Goal: Task Accomplishment & Management: Complete application form

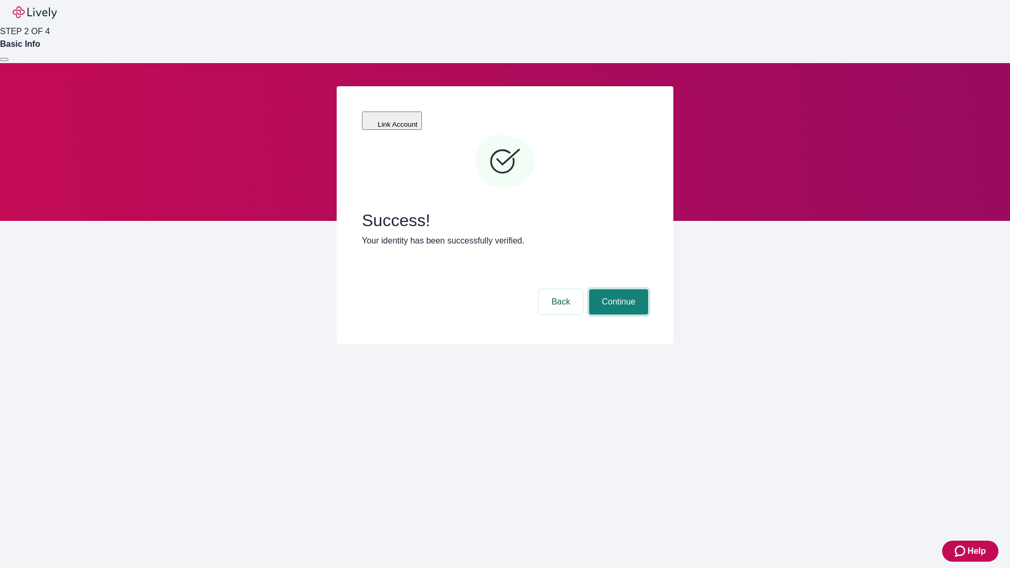
click at [617, 289] on button "Continue" at bounding box center [618, 301] width 59 height 25
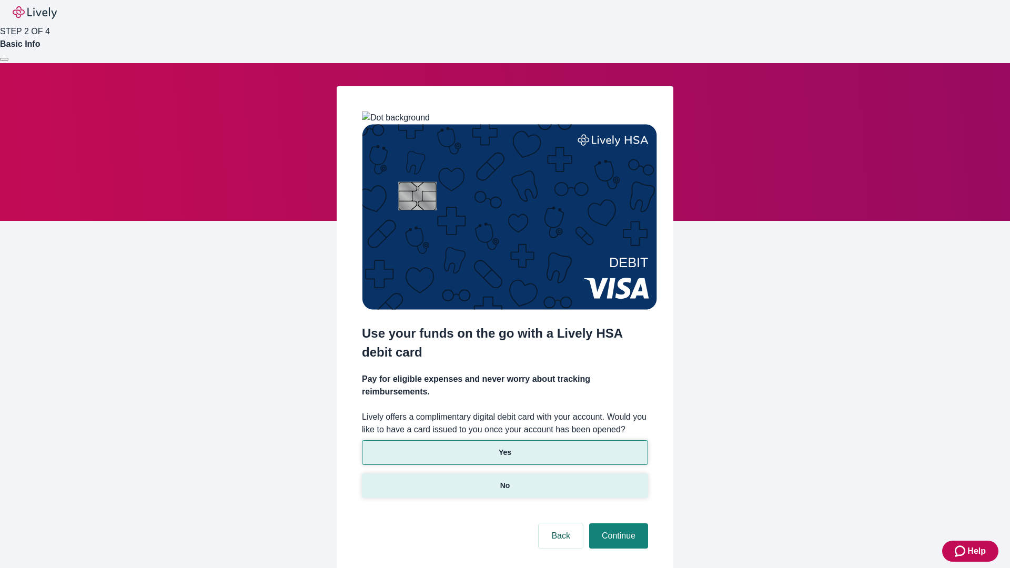
click at [504, 480] on p "No" at bounding box center [505, 485] width 10 height 11
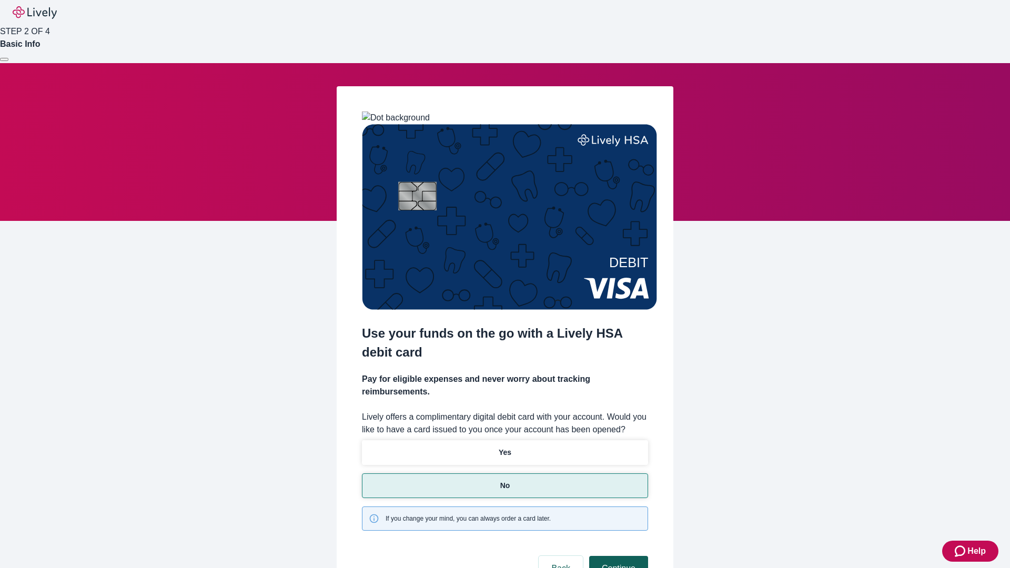
click at [617, 556] on button "Continue" at bounding box center [618, 568] width 59 height 25
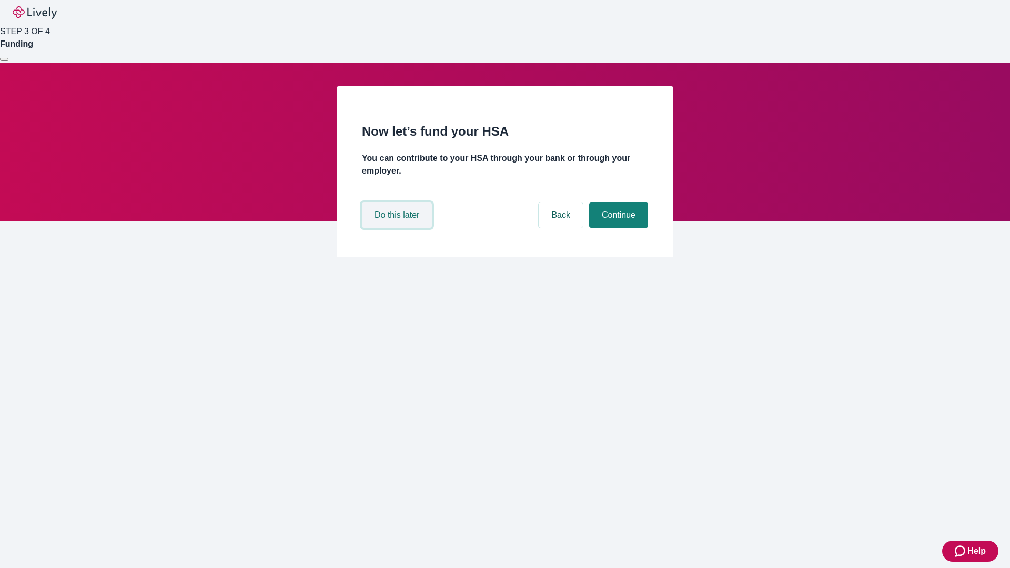
click at [398, 228] on button "Do this later" at bounding box center [397, 215] width 70 height 25
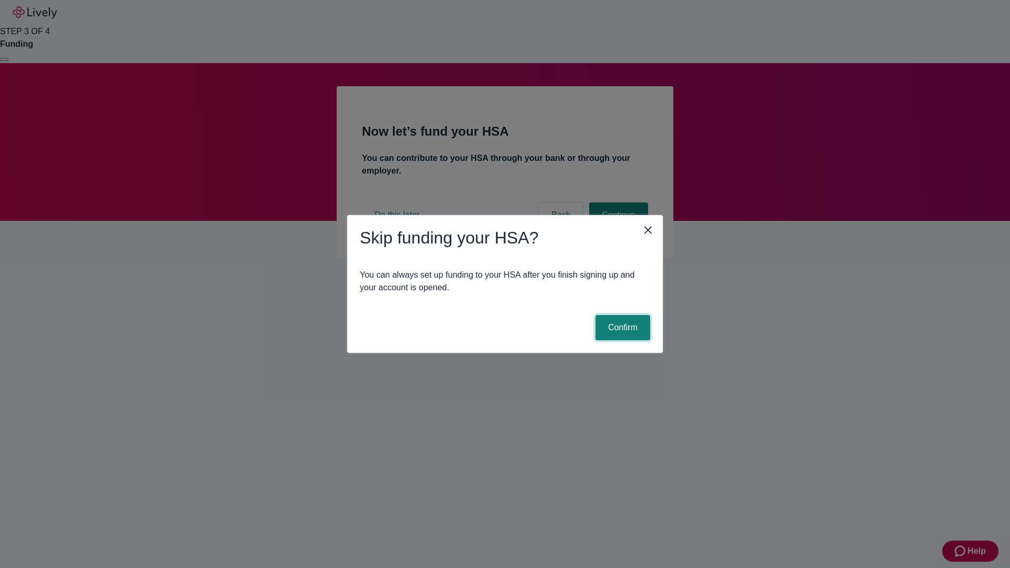
click at [621, 328] on button "Confirm" at bounding box center [622, 327] width 55 height 25
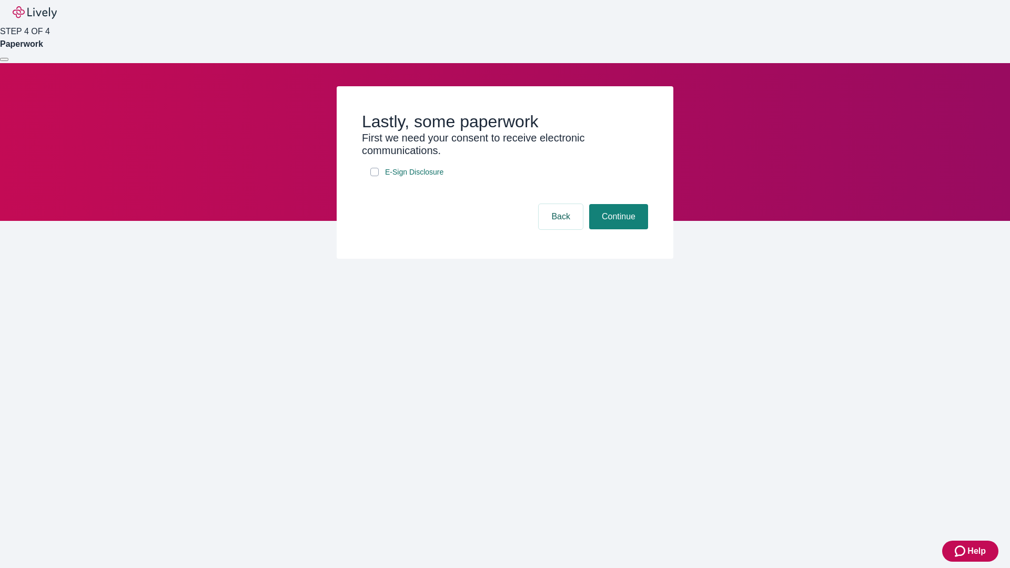
click at [375, 176] on input "E-Sign Disclosure" at bounding box center [374, 172] width 8 height 8
checkbox input "true"
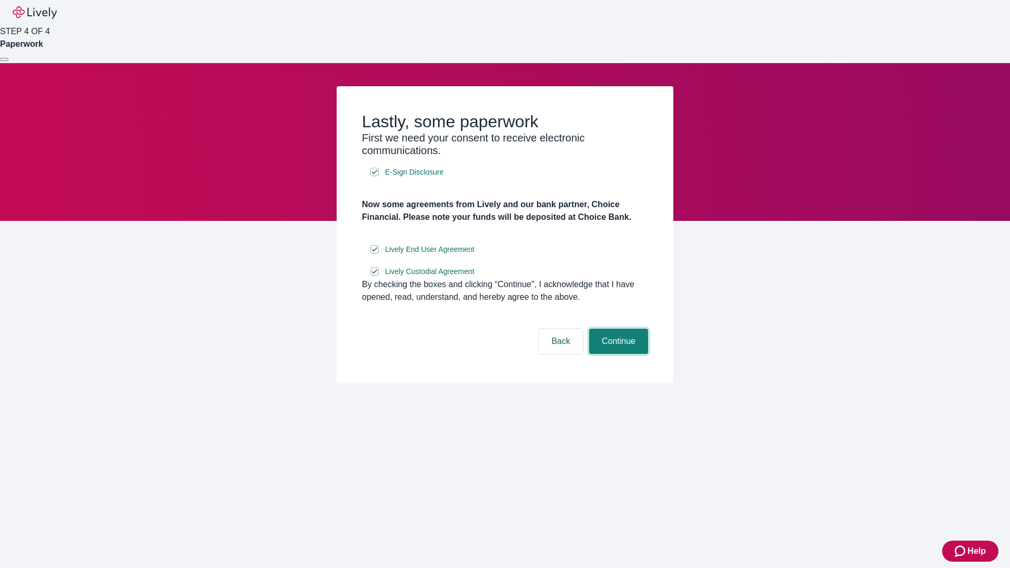
click at [617, 354] on button "Continue" at bounding box center [618, 341] width 59 height 25
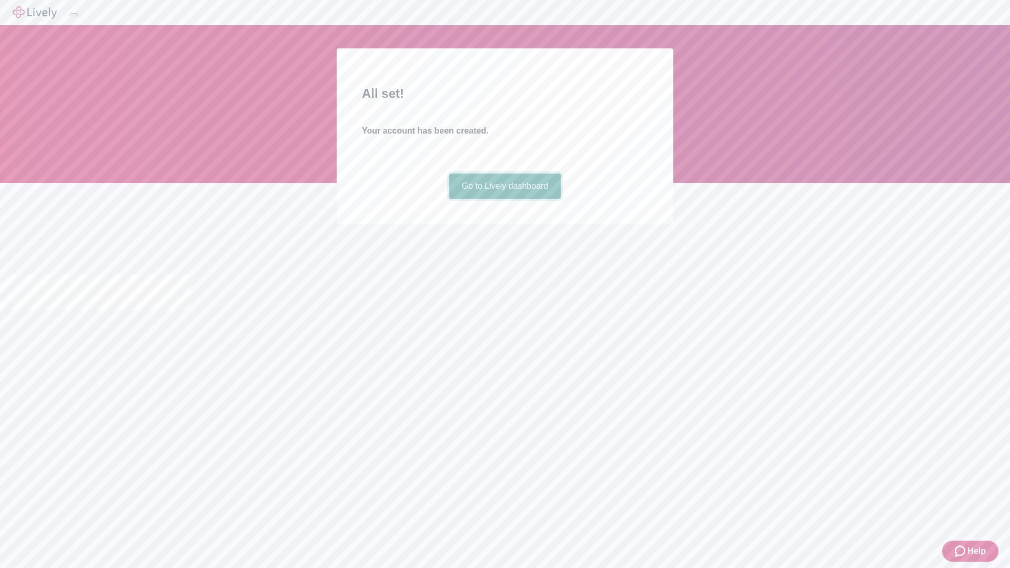
click at [504, 199] on link "Go to Lively dashboard" at bounding box center [505, 186] width 112 height 25
